Goal: Information Seeking & Learning: Learn about a topic

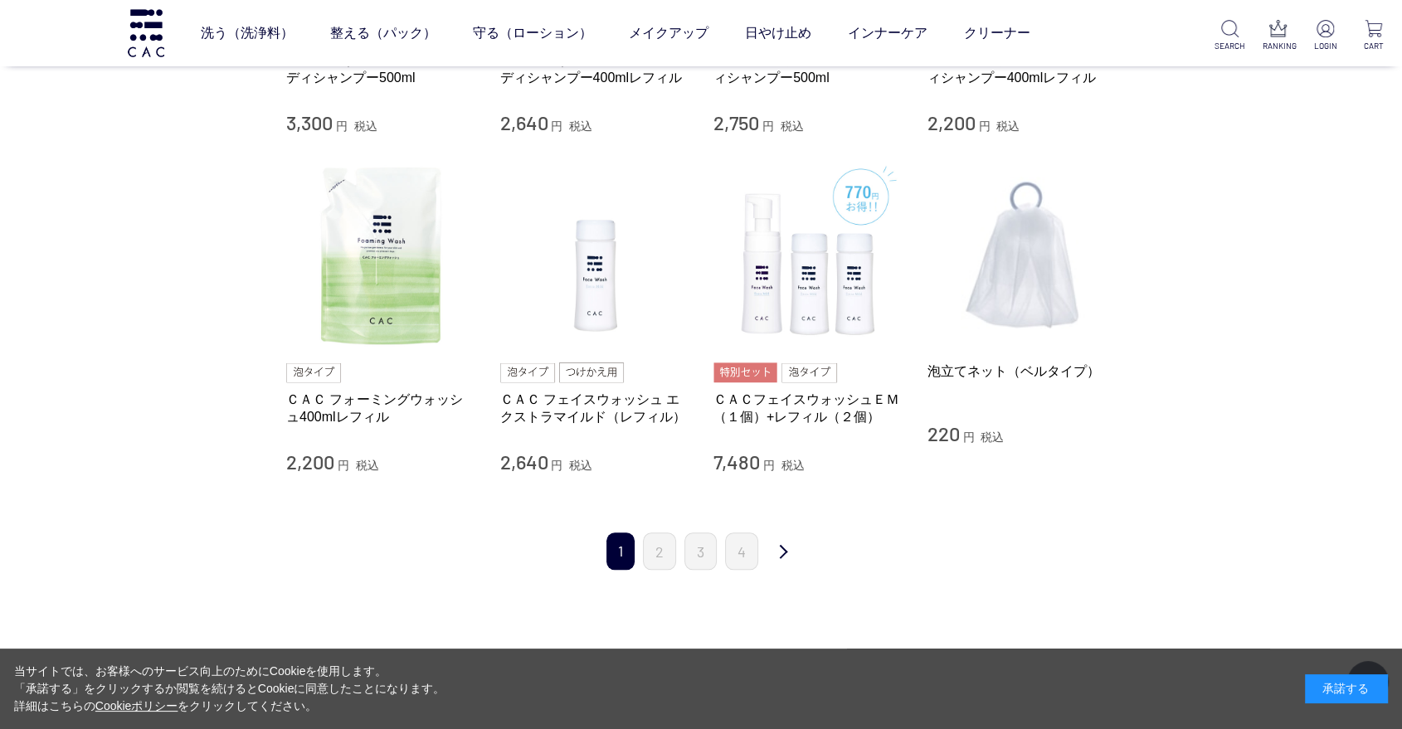
scroll to position [1566, 0]
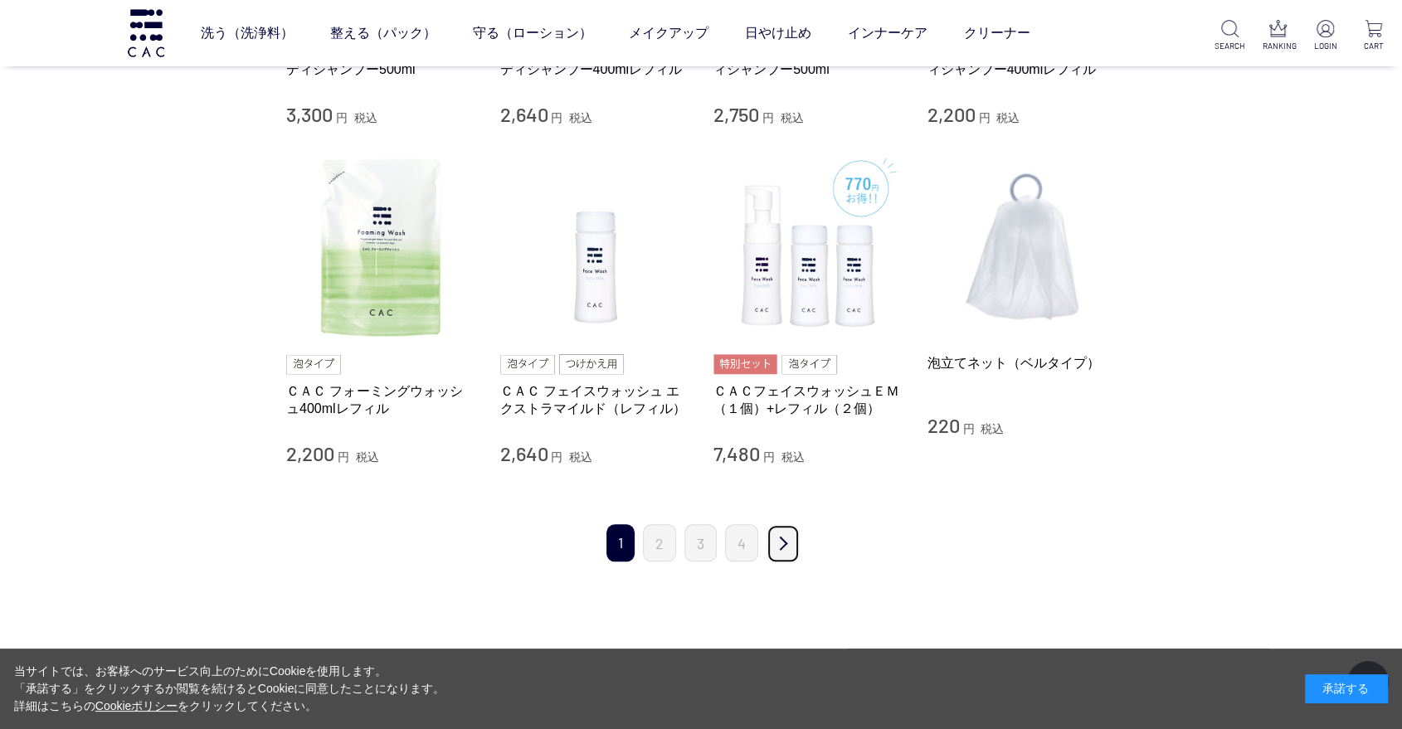
click at [779, 551] on link "次" at bounding box center [782, 543] width 33 height 39
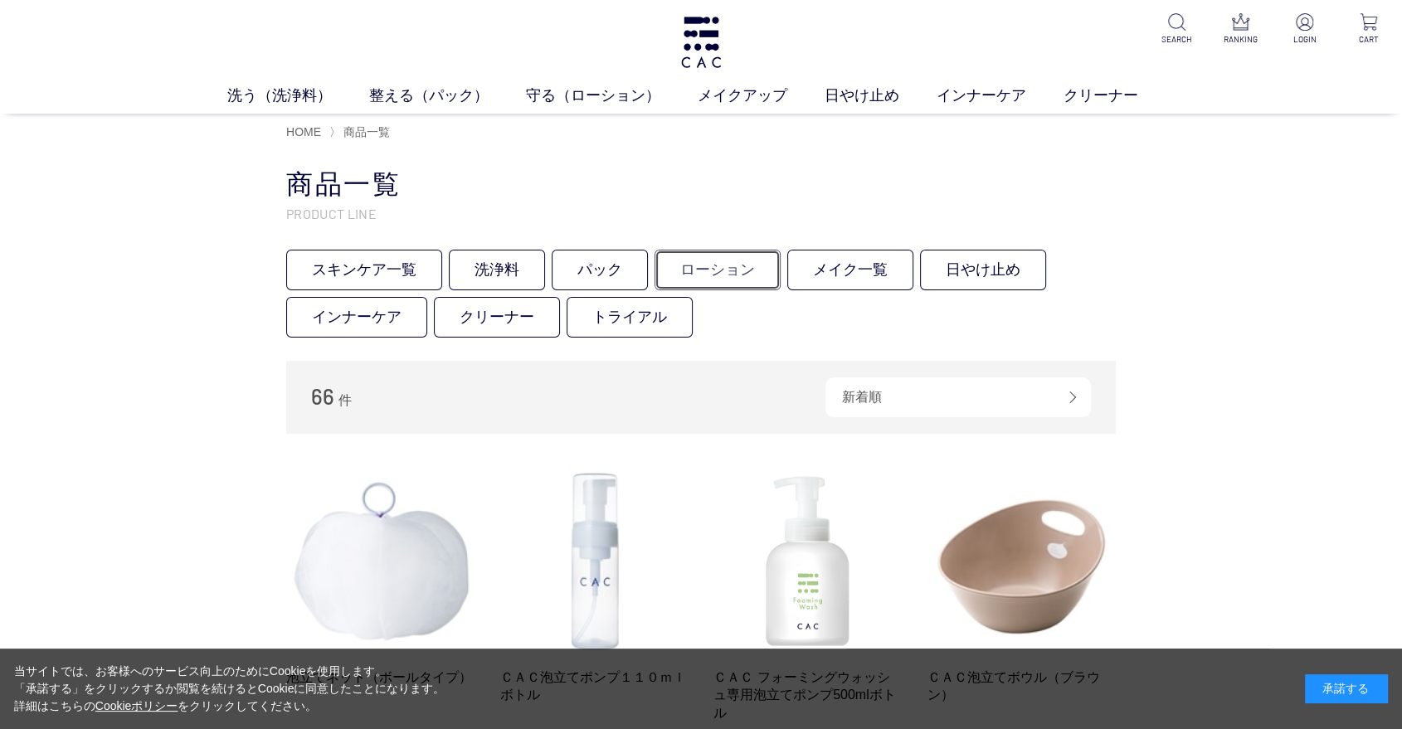
click at [746, 276] on link "ローション" at bounding box center [717, 270] width 126 height 41
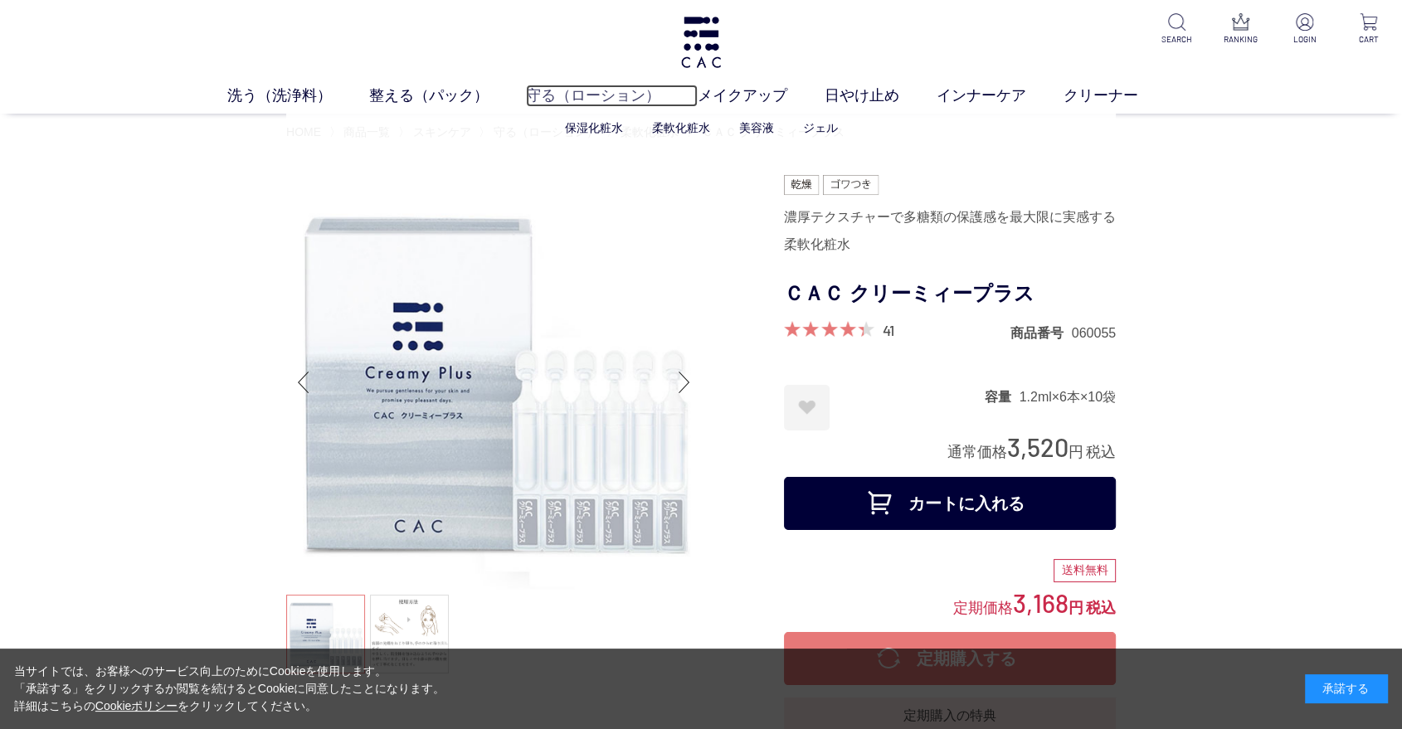
click at [631, 104] on link "守る（ローション）" at bounding box center [612, 96] width 172 height 22
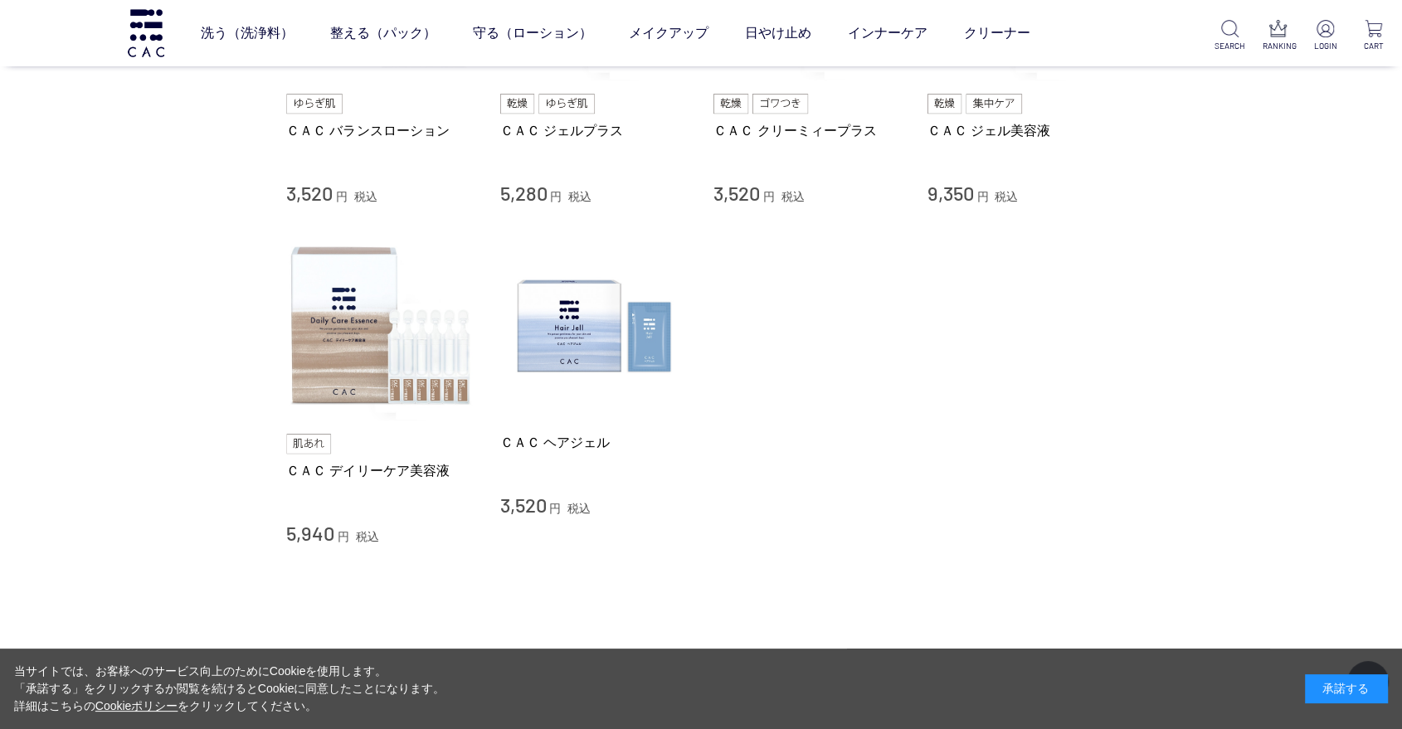
scroll to position [829, 0]
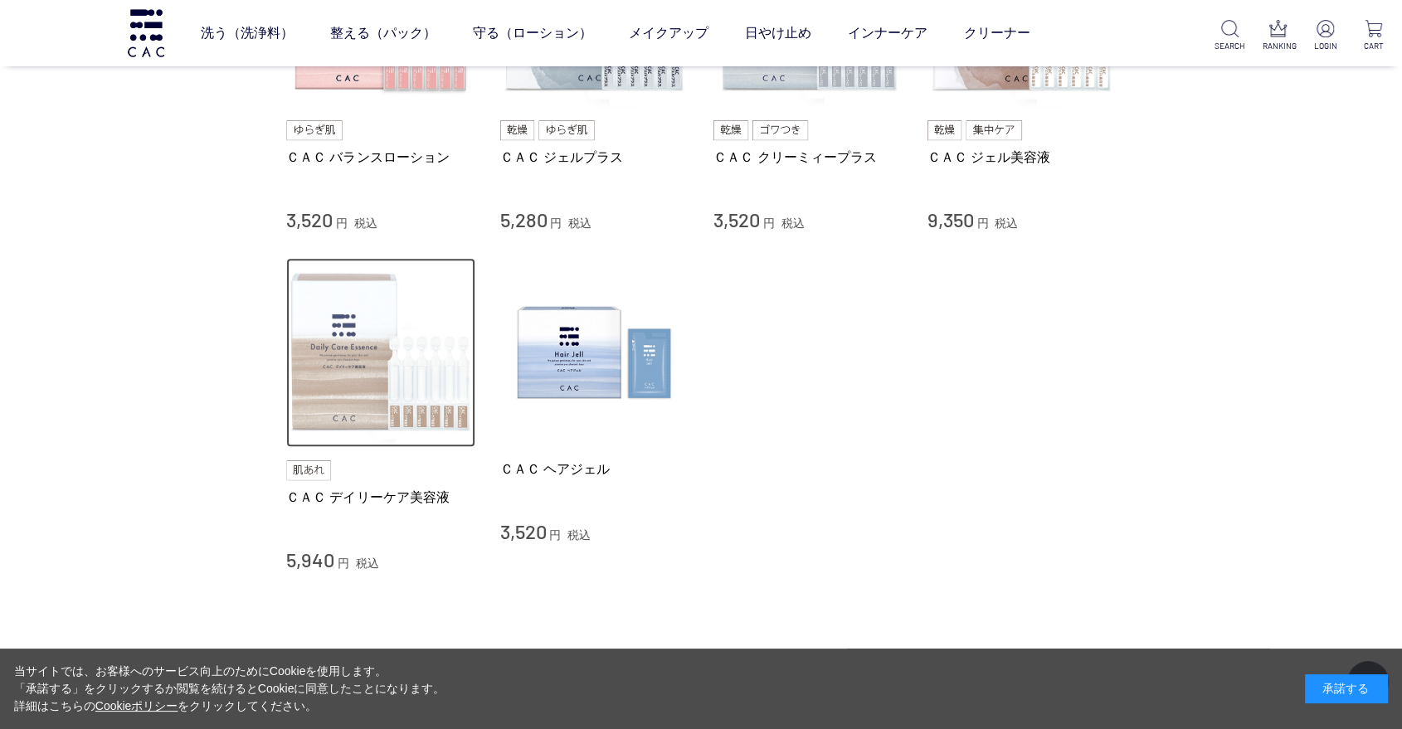
click at [375, 310] on img at bounding box center [380, 352] width 189 height 189
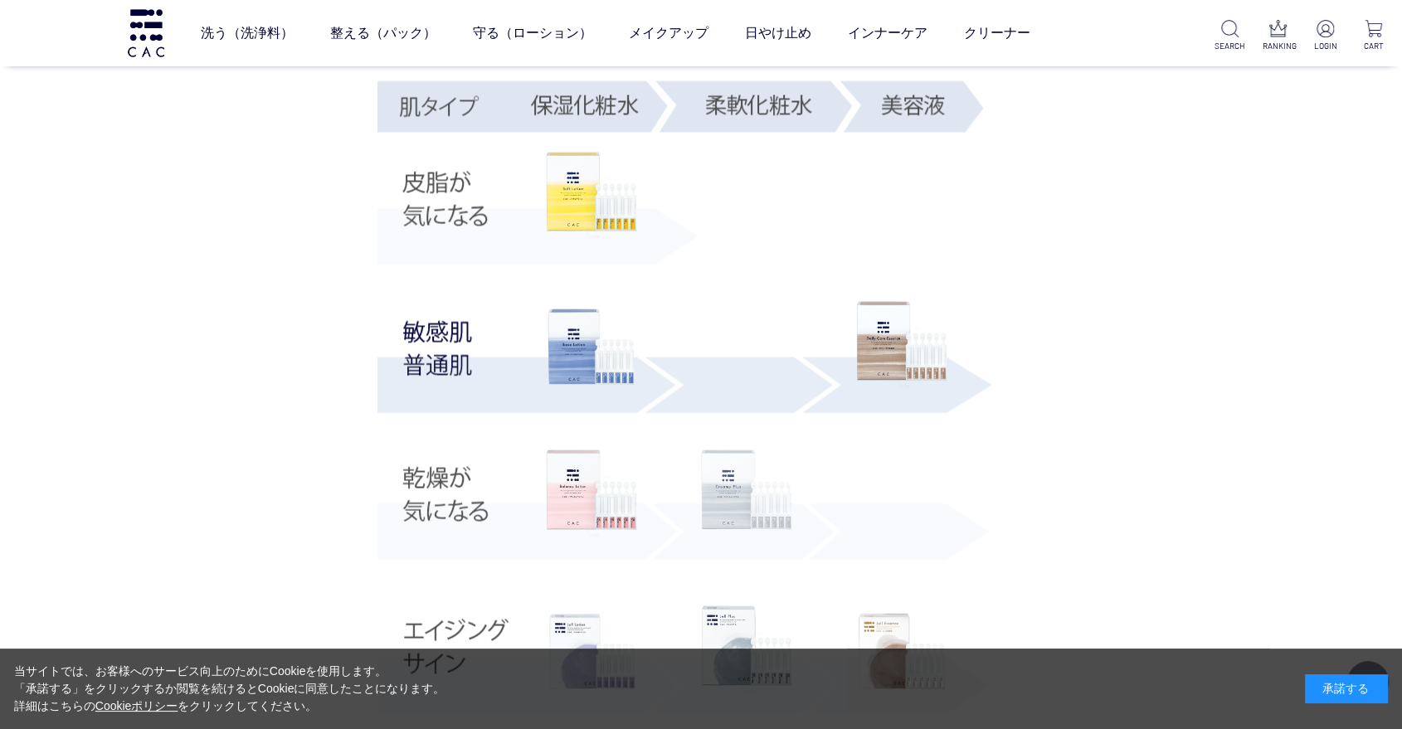
scroll to position [3132, 0]
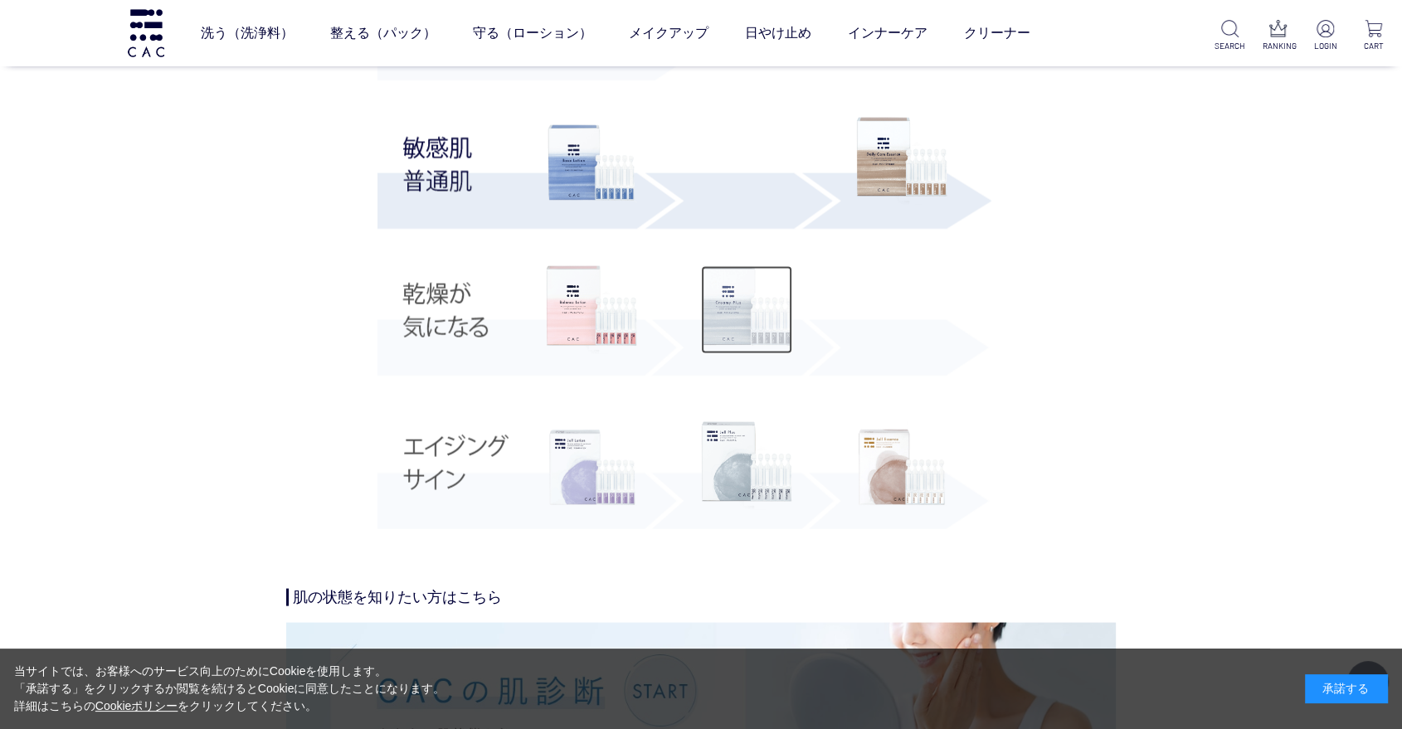
click at [730, 324] on img at bounding box center [746, 309] width 91 height 88
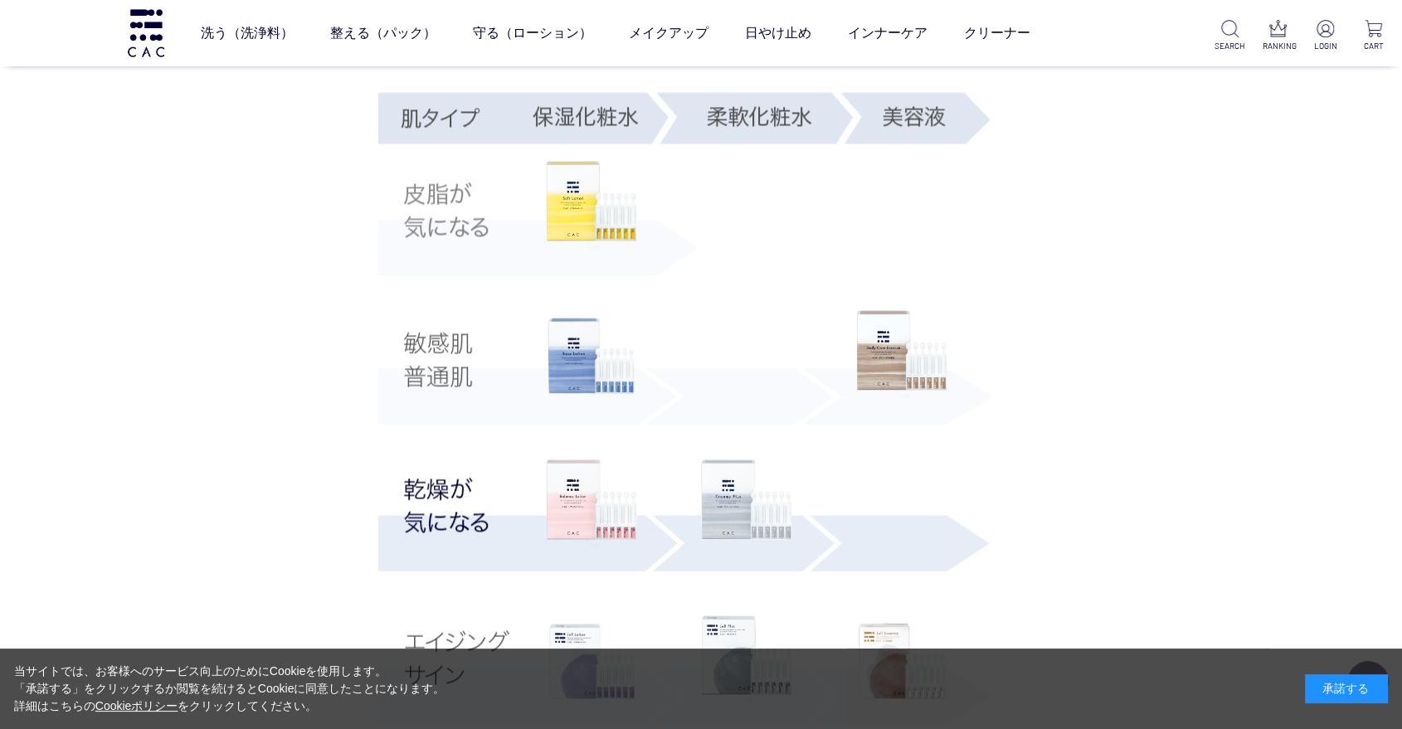
scroll to position [3040, 0]
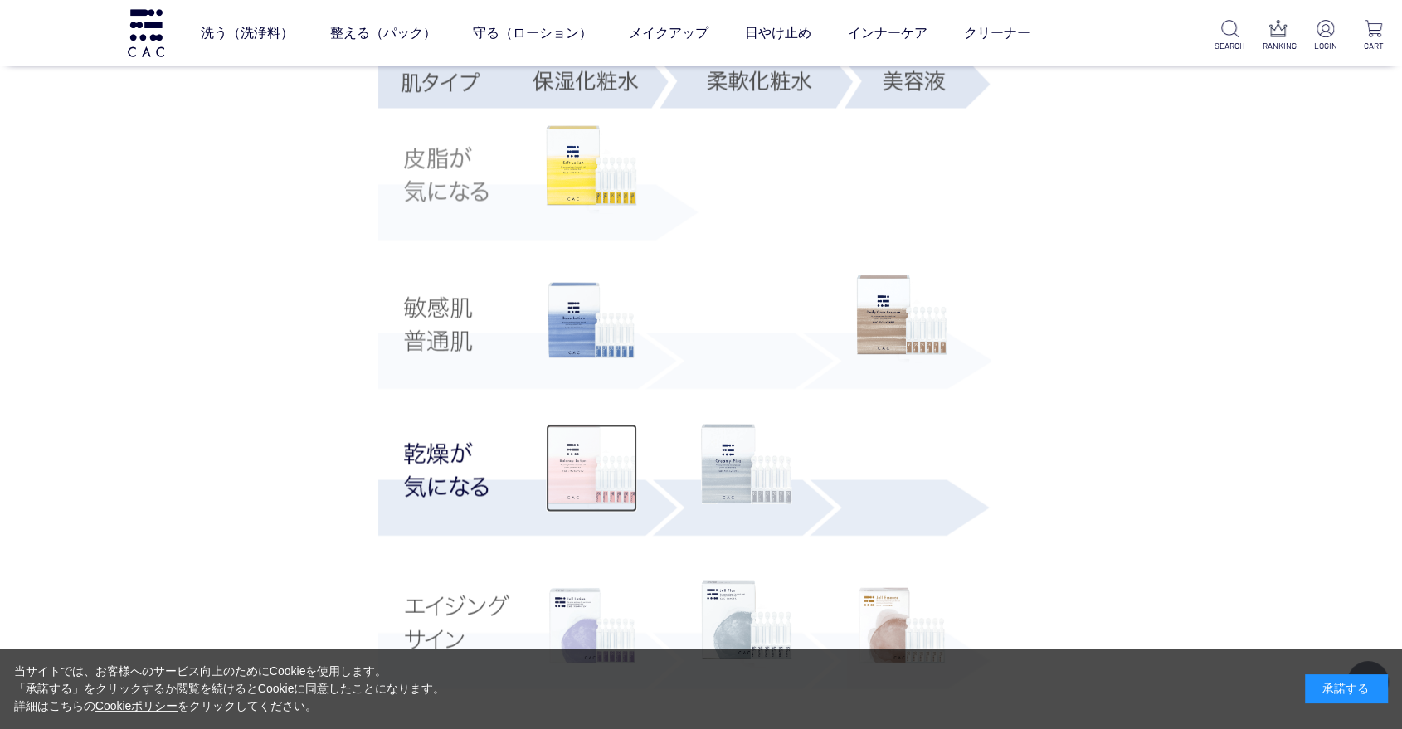
click at [568, 454] on img at bounding box center [591, 468] width 91 height 88
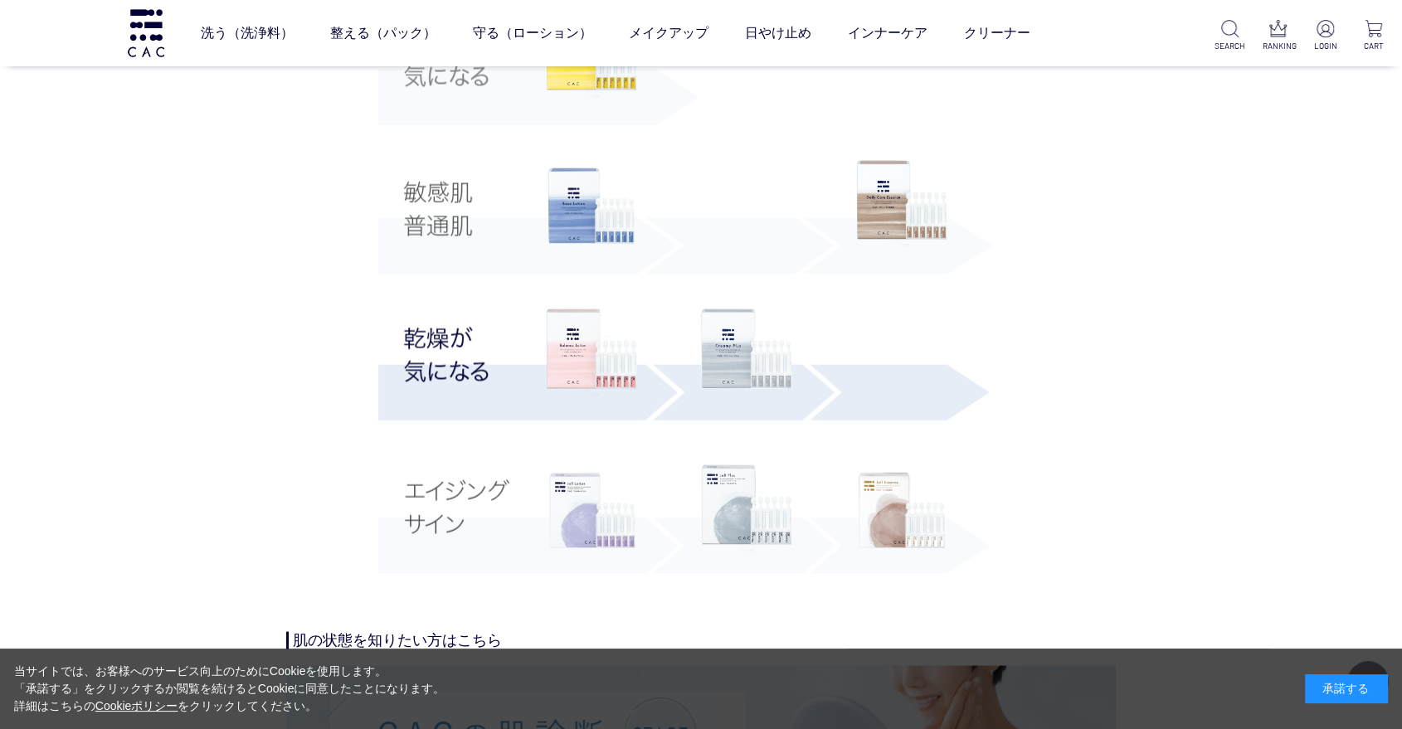
scroll to position [3132, 0]
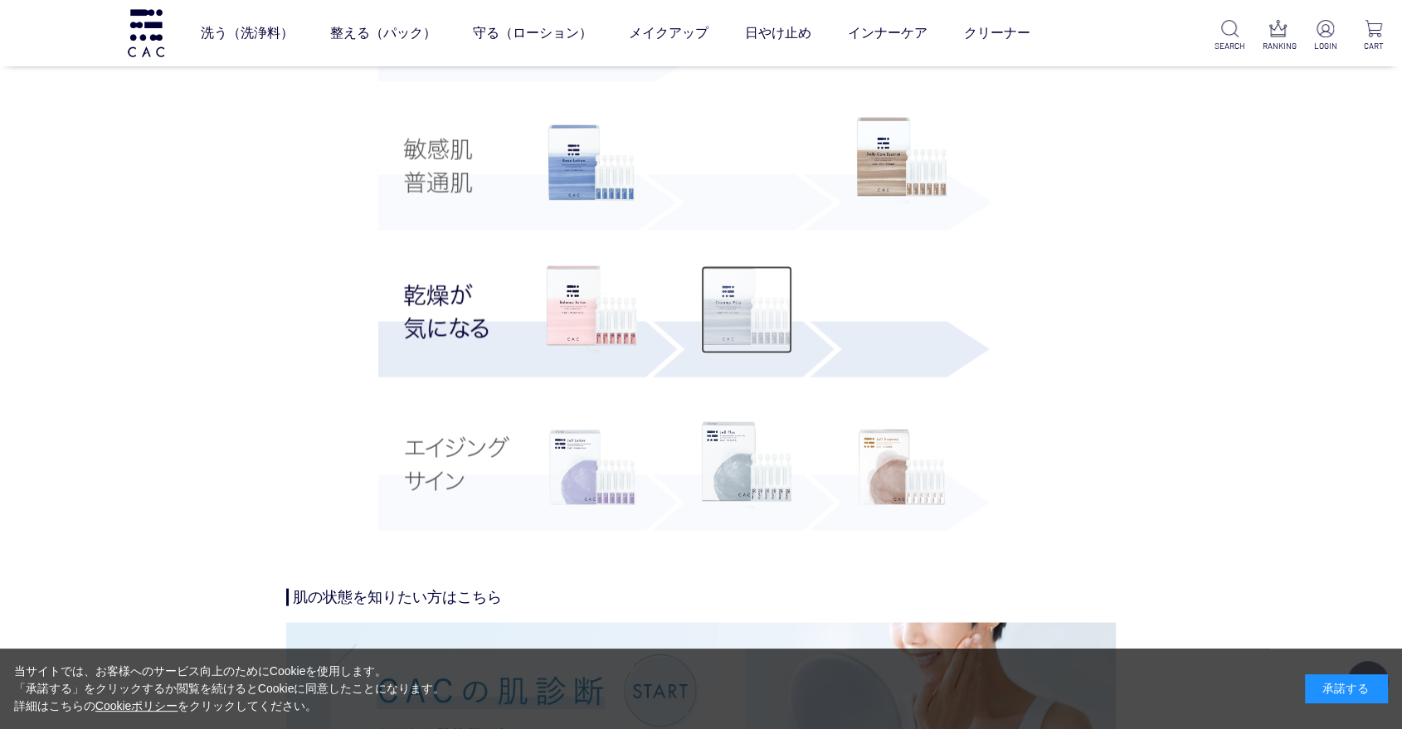
click at [731, 327] on img at bounding box center [746, 309] width 91 height 88
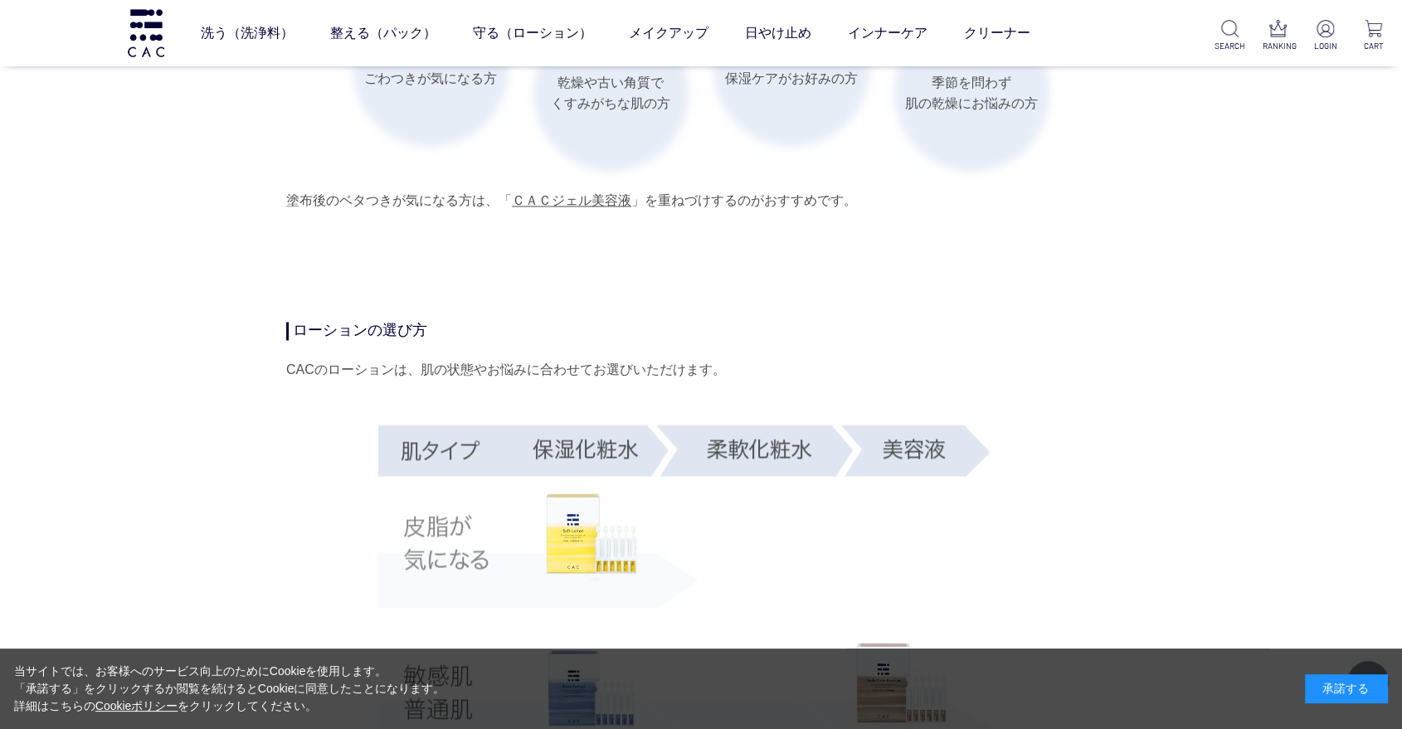
scroll to position [3040, 0]
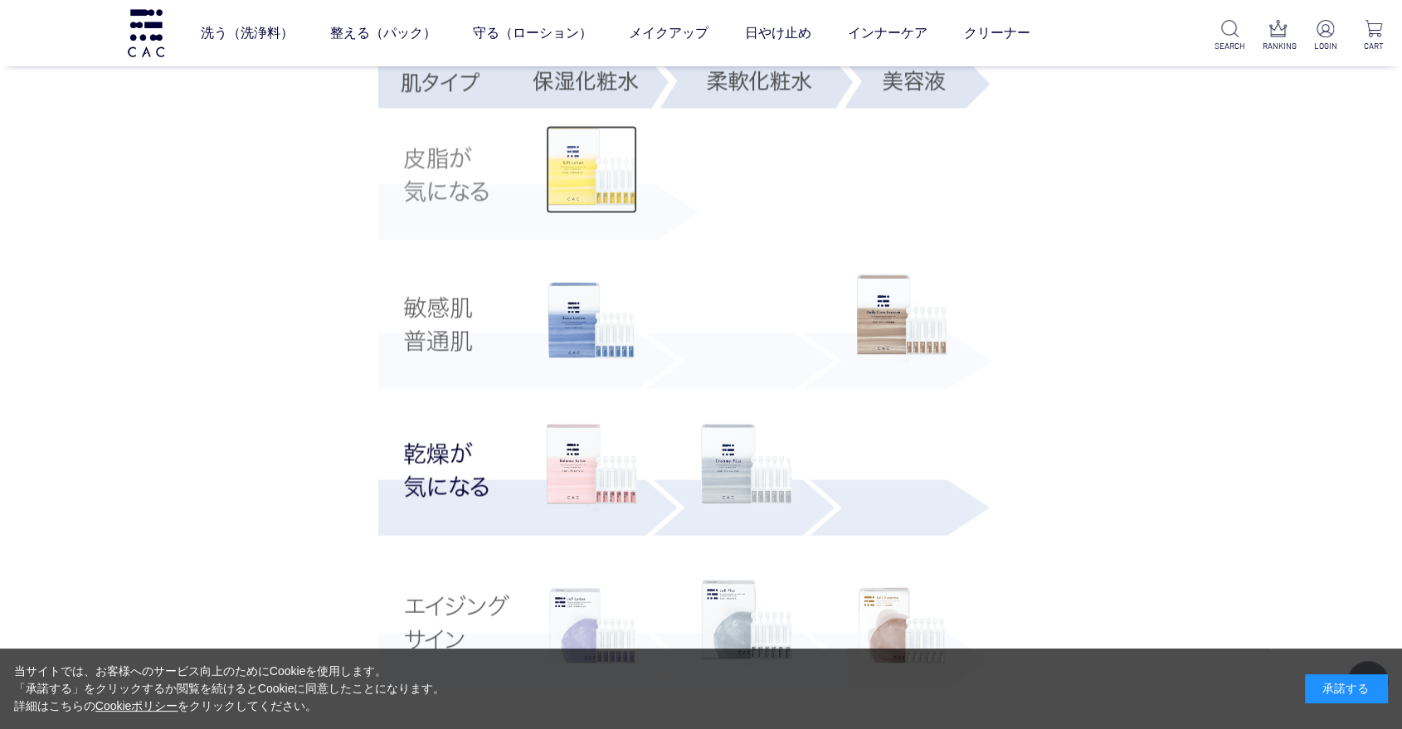
click at [572, 173] on img at bounding box center [591, 169] width 91 height 88
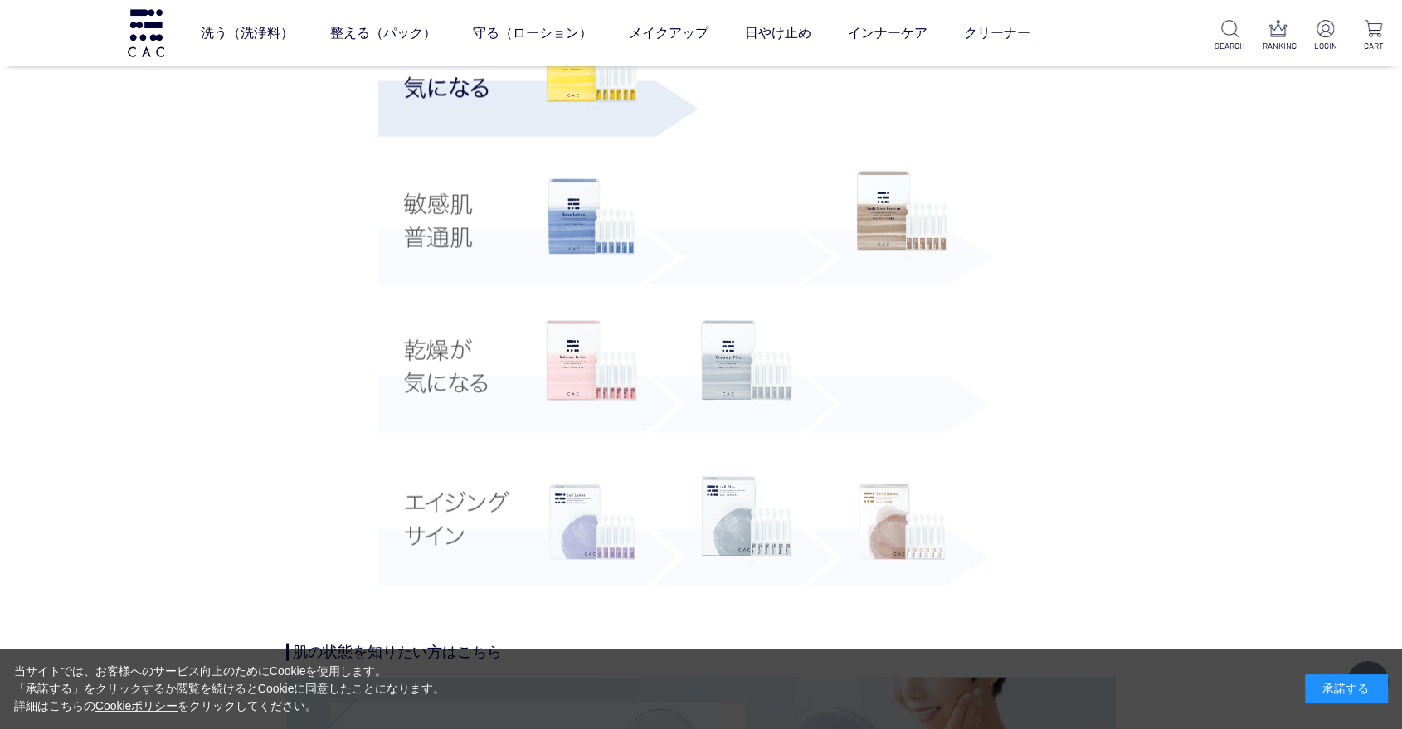
scroll to position [2948, 0]
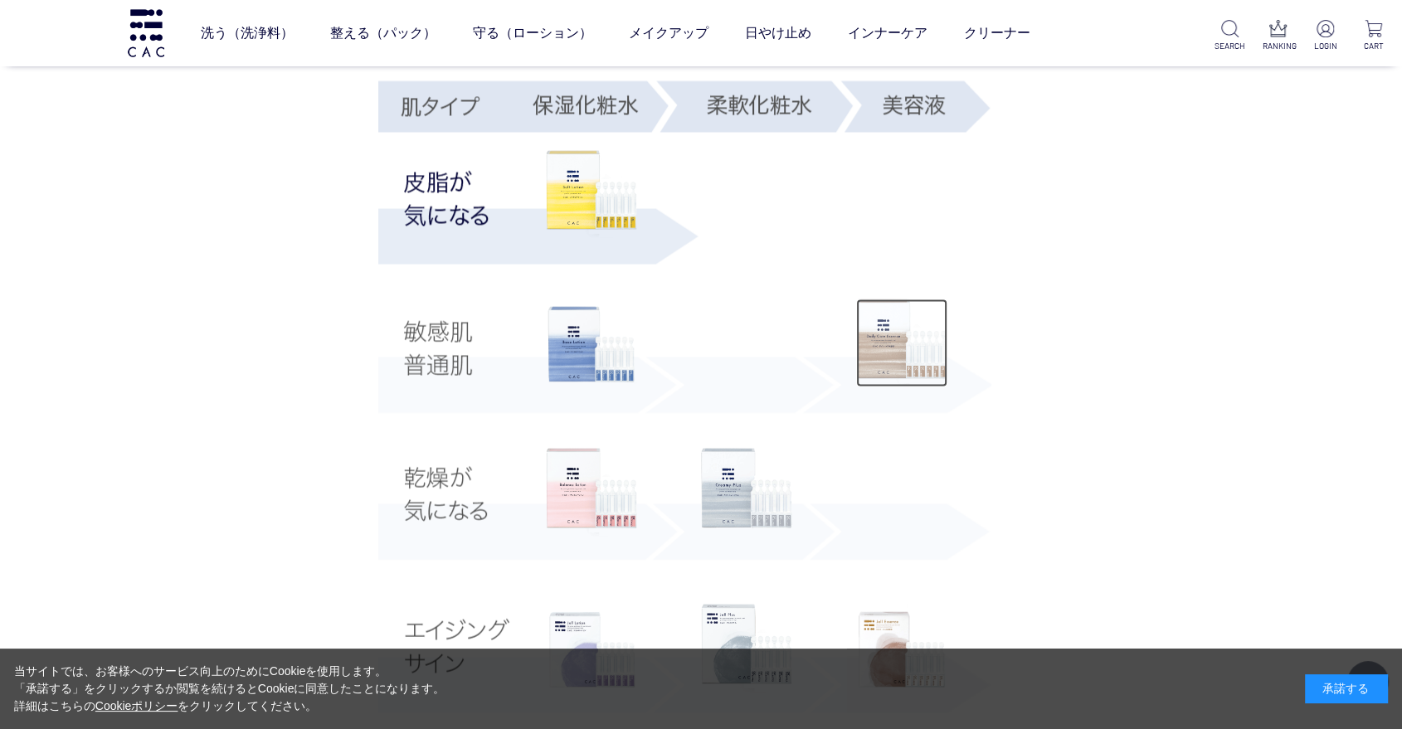
click at [877, 304] on img at bounding box center [901, 343] width 91 height 88
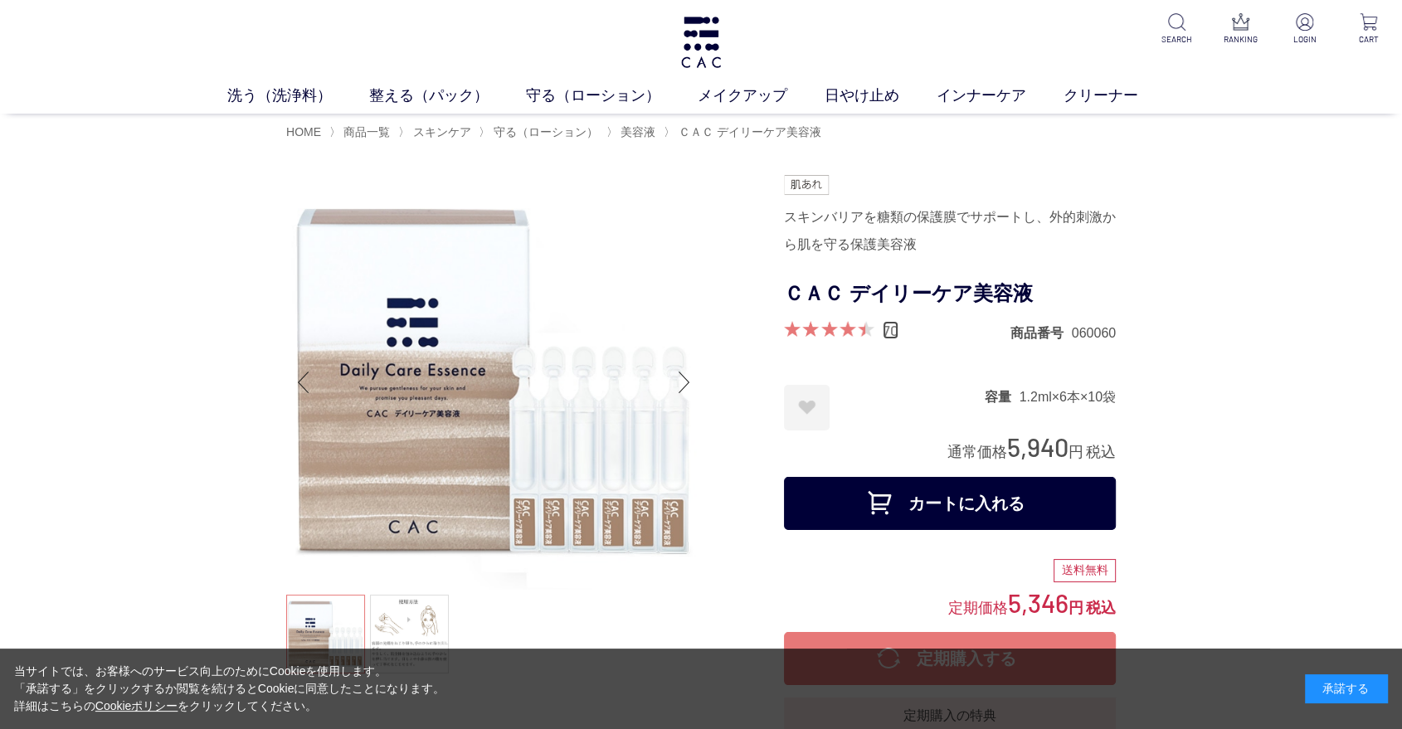
click at [889, 330] on link "70" at bounding box center [890, 330] width 16 height 18
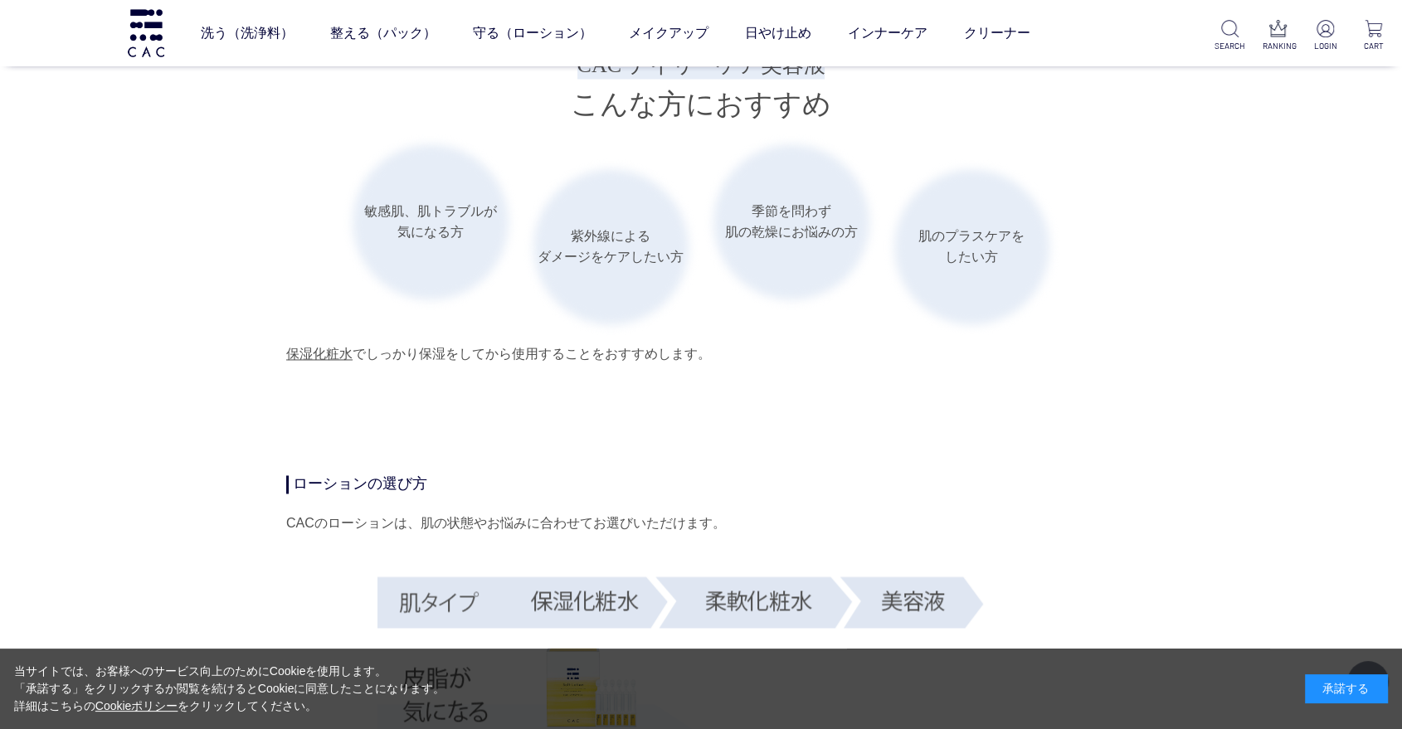
scroll to position [2422, 0]
